Goal: Transaction & Acquisition: Purchase product/service

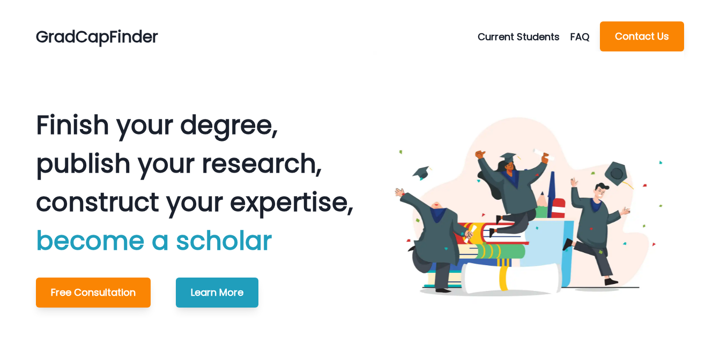
click at [546, 32] on button "Current Students" at bounding box center [524, 36] width 93 height 14
click at [532, 83] on button "Make A Payment" at bounding box center [538, 81] width 119 height 19
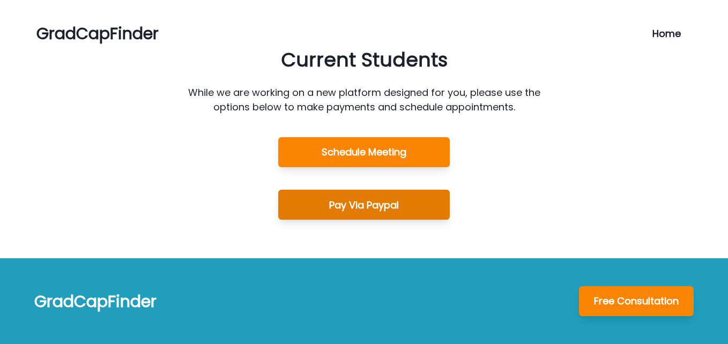
click at [395, 201] on button "Pay Via Paypal" at bounding box center [364, 205] width 172 height 30
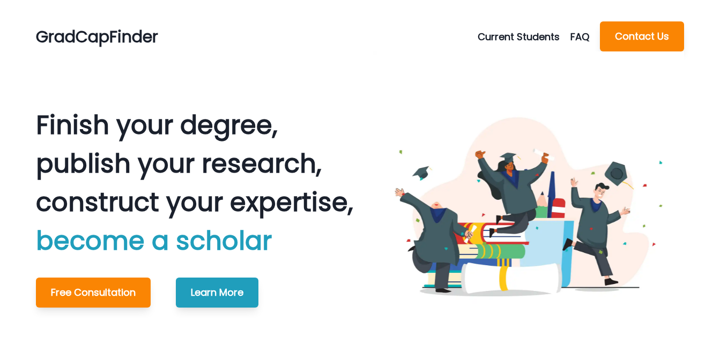
click at [540, 34] on button "Current Students" at bounding box center [524, 36] width 93 height 14
click at [530, 80] on button "Make A Payment" at bounding box center [538, 81] width 119 height 19
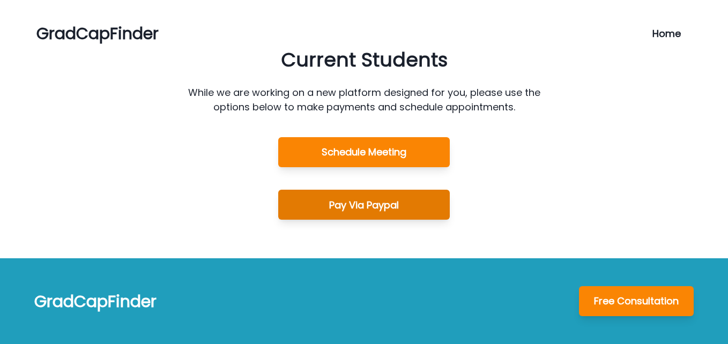
click at [415, 200] on button "Pay Via Paypal" at bounding box center [364, 205] width 172 height 30
